Goal: Use online tool/utility: Utilize a website feature to perform a specific function

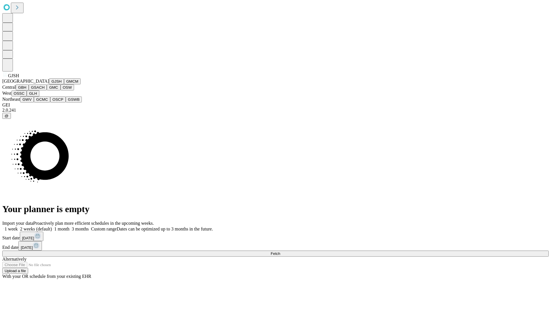
click at [49, 84] on button "GJSH" at bounding box center [56, 81] width 15 height 6
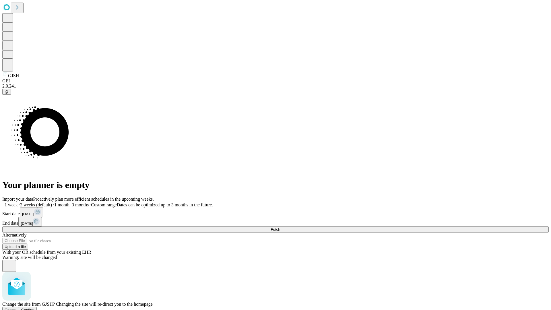
click at [35, 308] on span "Confirm" at bounding box center [27, 310] width 13 height 4
click at [18, 202] on label "1 week" at bounding box center [9, 204] width 15 height 5
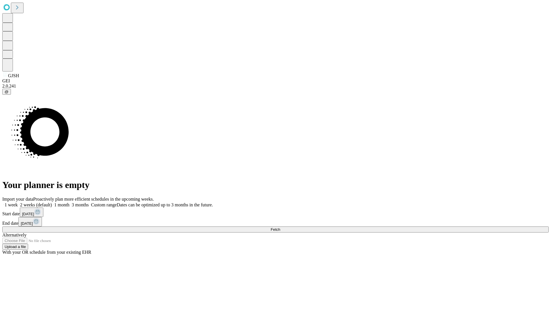
click at [280, 227] on span "Fetch" at bounding box center [275, 229] width 9 height 4
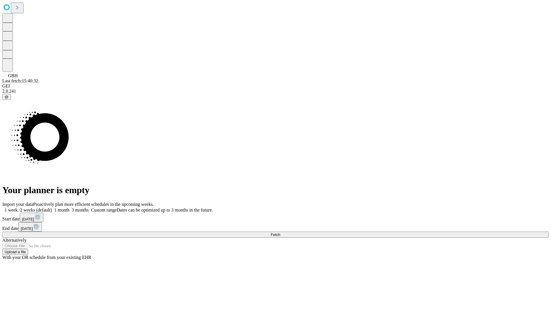
click at [18, 207] on label "1 week" at bounding box center [9, 209] width 15 height 5
click at [280, 232] on span "Fetch" at bounding box center [275, 234] width 9 height 4
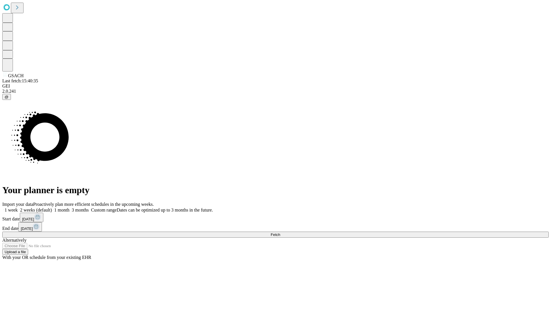
click at [18, 207] on label "1 week" at bounding box center [9, 209] width 15 height 5
click at [280, 232] on span "Fetch" at bounding box center [275, 234] width 9 height 4
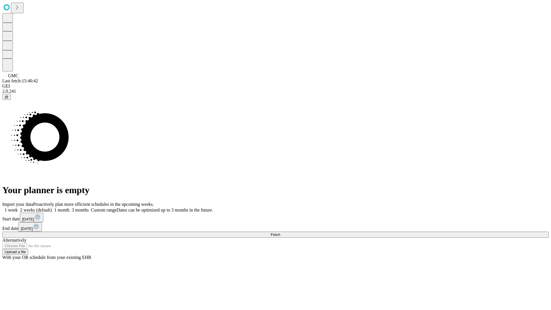
click at [18, 207] on label "1 week" at bounding box center [9, 209] width 15 height 5
click at [280, 232] on span "Fetch" at bounding box center [275, 234] width 9 height 4
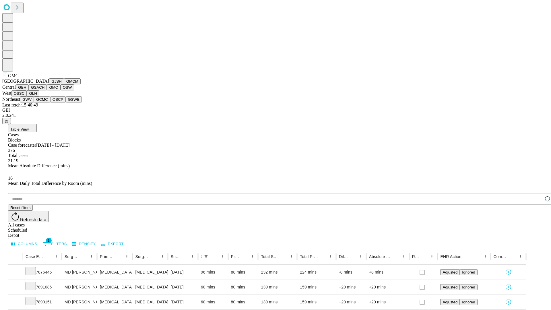
click at [61, 90] on button "OSW" at bounding box center [68, 87] width 14 height 6
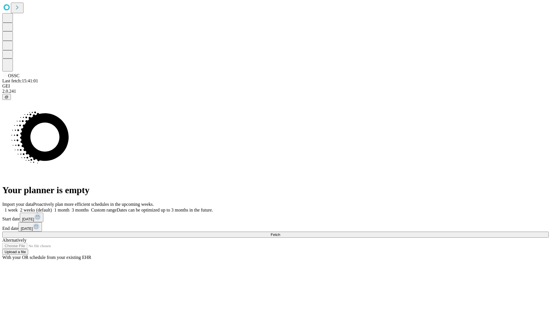
click at [18, 207] on label "1 week" at bounding box center [9, 209] width 15 height 5
click at [280, 232] on span "Fetch" at bounding box center [275, 234] width 9 height 4
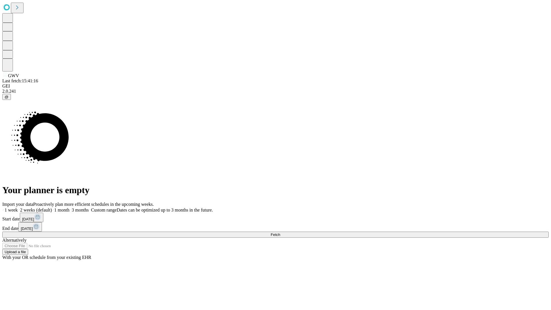
click at [18, 207] on label "1 week" at bounding box center [9, 209] width 15 height 5
click at [280, 232] on span "Fetch" at bounding box center [275, 234] width 9 height 4
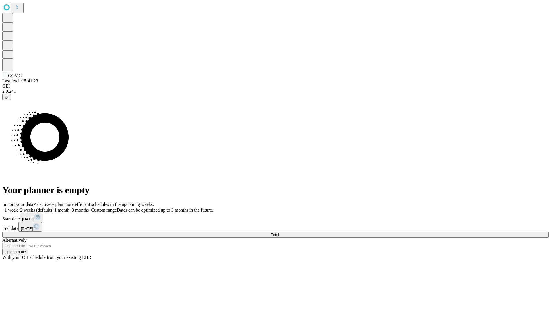
click at [18, 207] on label "1 week" at bounding box center [9, 209] width 15 height 5
click at [280, 232] on span "Fetch" at bounding box center [275, 234] width 9 height 4
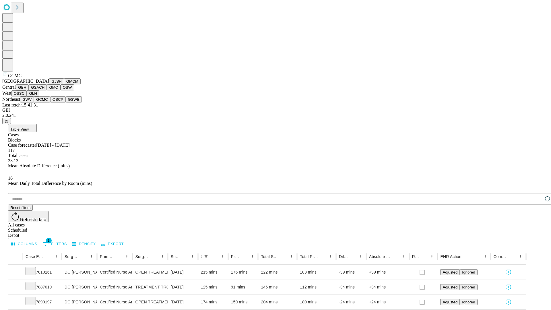
click at [50, 102] on button "OSCP" at bounding box center [57, 99] width 15 height 6
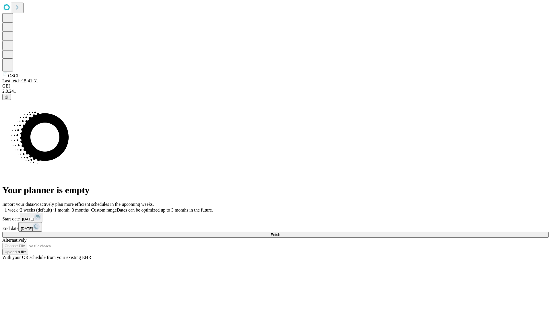
click at [18, 207] on label "1 week" at bounding box center [9, 209] width 15 height 5
click at [280, 232] on span "Fetch" at bounding box center [275, 234] width 9 height 4
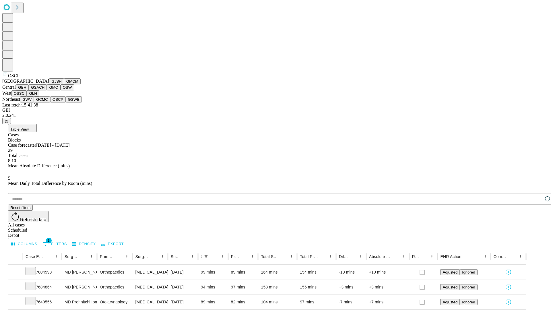
click at [66, 102] on button "GSWB" at bounding box center [74, 99] width 16 height 6
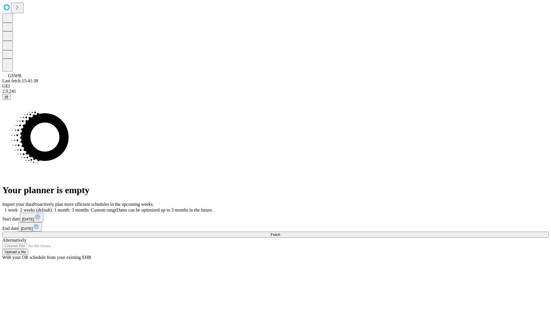
click at [280, 232] on span "Fetch" at bounding box center [275, 234] width 9 height 4
